Goal: Task Accomplishment & Management: Manage account settings

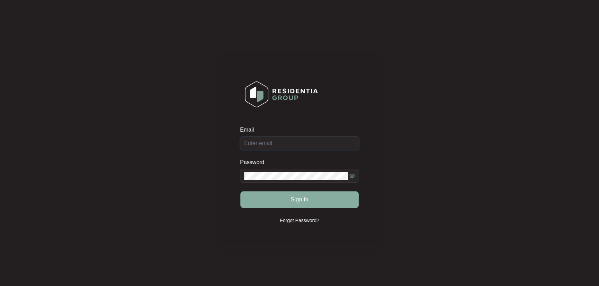
type input "[EMAIL_ADDRESS][DOMAIN_NAME]"
click at [288, 198] on button "Sign in" at bounding box center [299, 199] width 118 height 17
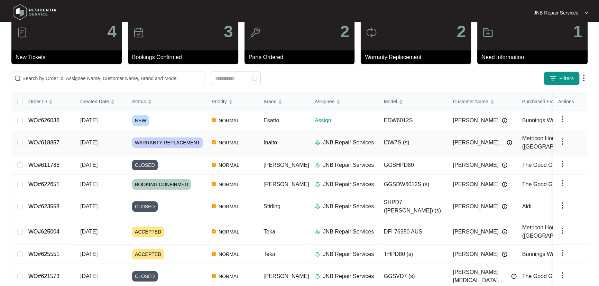
scroll to position [31, 0]
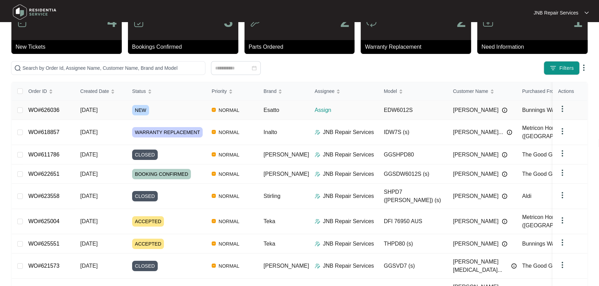
click at [72, 107] on td "WO#626036" at bounding box center [49, 110] width 52 height 19
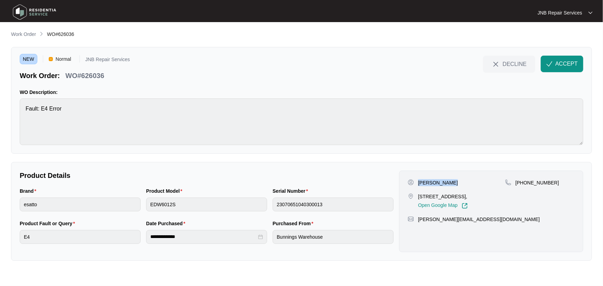
drag, startPoint x: 446, startPoint y: 185, endPoint x: 419, endPoint y: 185, distance: 27.0
click at [419, 185] on div "[PERSON_NAME]" at bounding box center [456, 182] width 97 height 7
copy p "[PERSON_NAME]"
drag, startPoint x: 441, startPoint y: 205, endPoint x: 418, endPoint y: 198, distance: 24.2
click at [418, 198] on p "[STREET_ADDRESS]," at bounding box center [443, 196] width 50 height 7
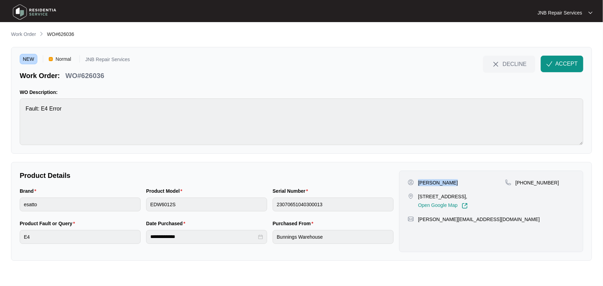
copy p "[STREET_ADDRESS],"
drag, startPoint x: 549, startPoint y: 183, endPoint x: 525, endPoint y: 183, distance: 24.5
click at [525, 183] on div "[PHONE_NUMBER]" at bounding box center [539, 182] width 69 height 7
copy p "430825723"
click at [566, 67] on span "ACCEPT" at bounding box center [566, 64] width 22 height 8
